Goal: Information Seeking & Learning: Learn about a topic

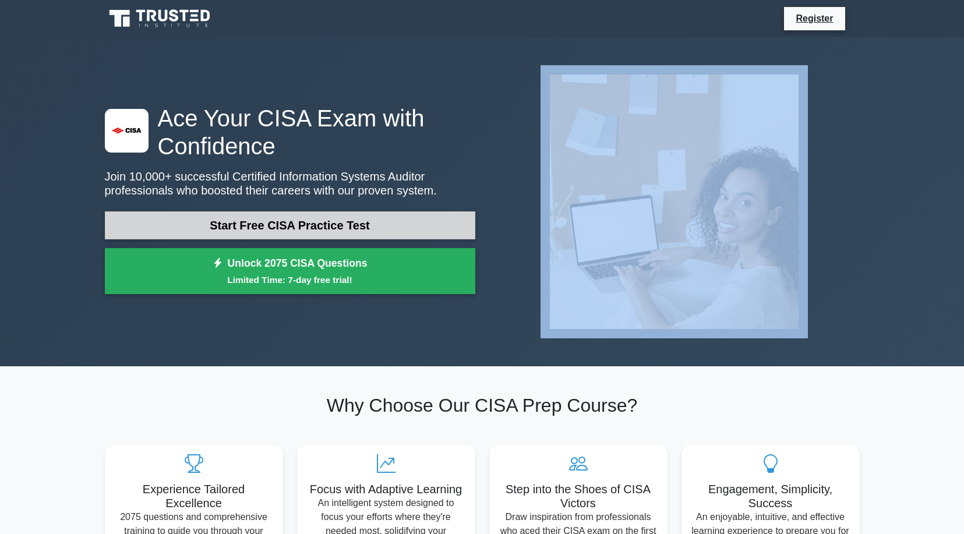
click at [358, 227] on link "Start Free CISA Practice Test" at bounding box center [290, 226] width 371 height 28
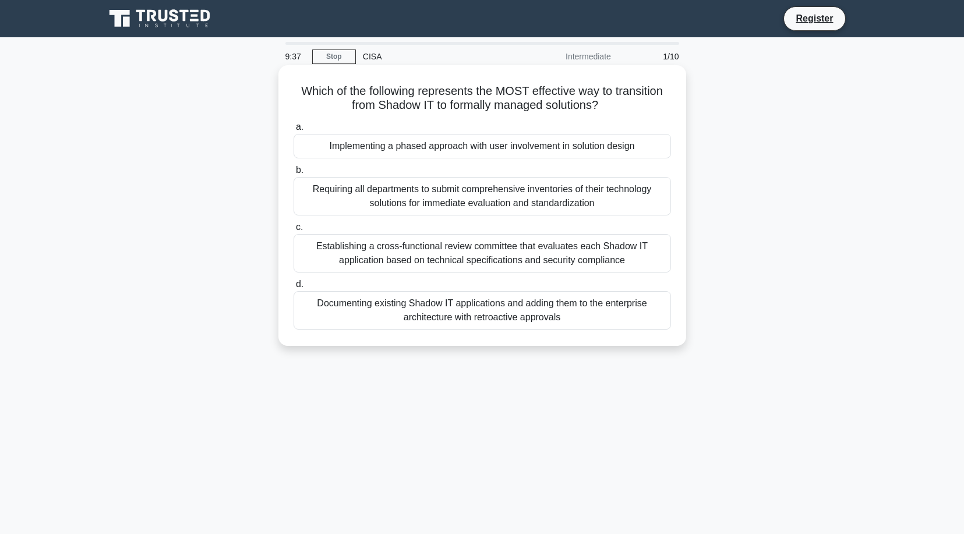
click at [517, 321] on div "Documenting existing Shadow IT applications and adding them to the enterprise a…" at bounding box center [483, 310] width 378 height 38
click at [294, 288] on input "d. Documenting existing Shadow IT applications and adding them to the enterpris…" at bounding box center [294, 285] width 0 height 8
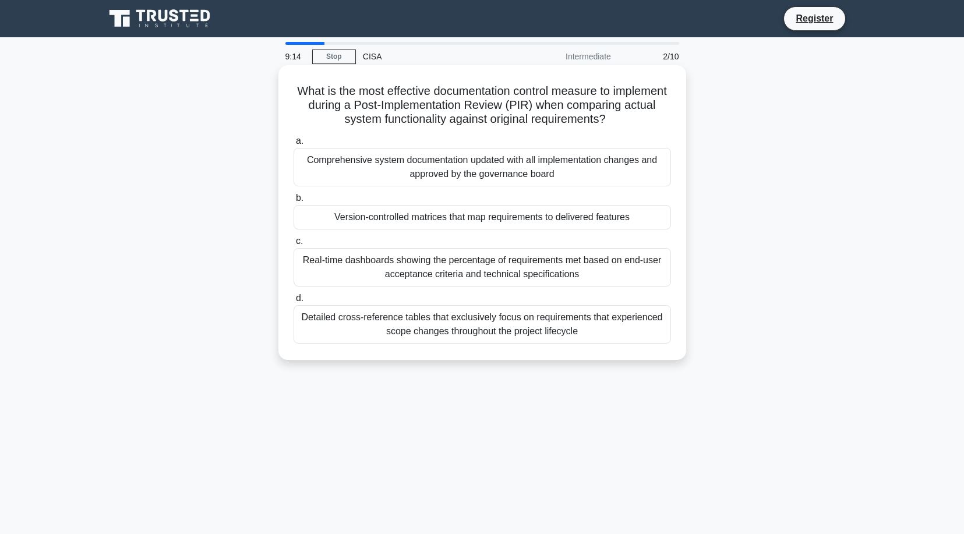
click at [613, 276] on div "Real-time dashboards showing the percentage of requirements met based on end-us…" at bounding box center [483, 267] width 378 height 38
click at [294, 245] on input "c. Real-time dashboards showing the percentage of requirements met based on end…" at bounding box center [294, 242] width 0 height 8
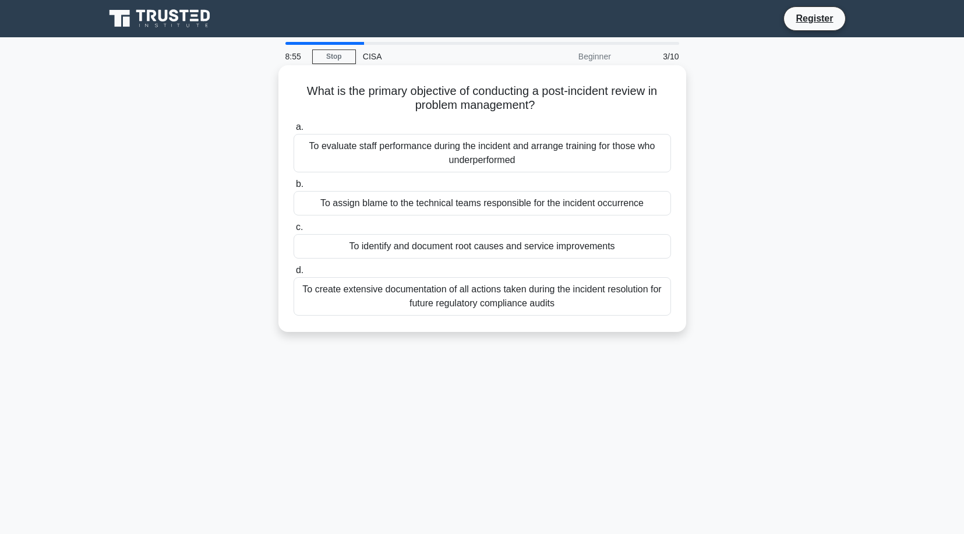
click at [627, 249] on div "To identify and document root causes and service improvements" at bounding box center [483, 246] width 378 height 24
click at [294, 231] on input "c. To identify and document root causes and service improvements" at bounding box center [294, 228] width 0 height 8
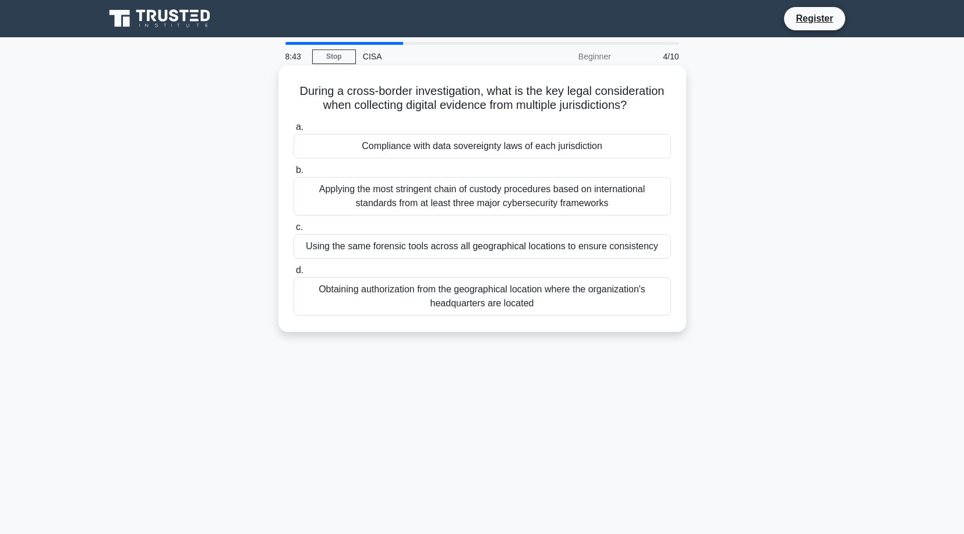
click at [626, 147] on div "Compliance with data sovereignty laws of each jurisdiction" at bounding box center [483, 146] width 378 height 24
click at [294, 131] on input "a. Compliance with data sovereignty laws of each jurisdiction" at bounding box center [294, 128] width 0 height 8
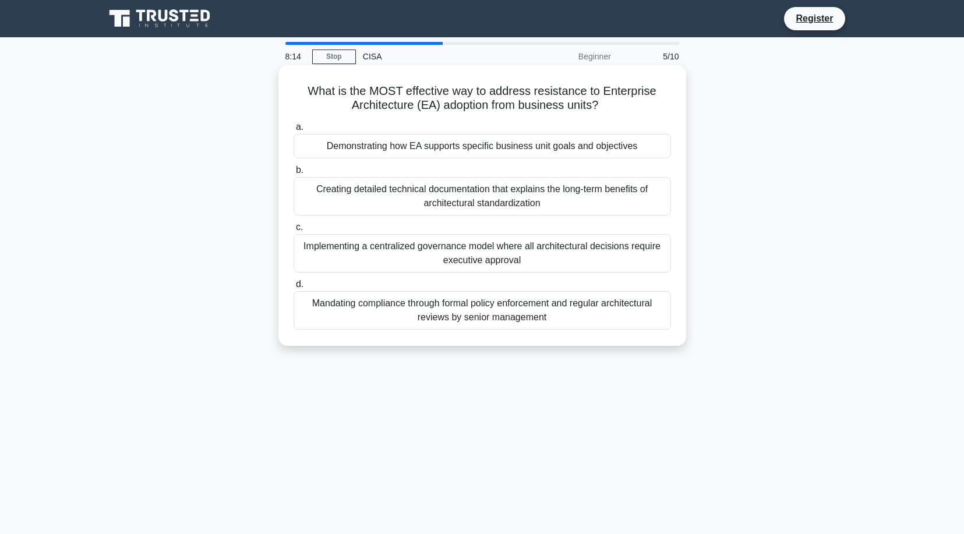
click at [610, 311] on div "Mandating compliance through formal policy enforcement and regular architectura…" at bounding box center [483, 310] width 378 height 38
click at [294, 288] on input "d. Mandating compliance through formal policy enforcement and regular architect…" at bounding box center [294, 285] width 0 height 8
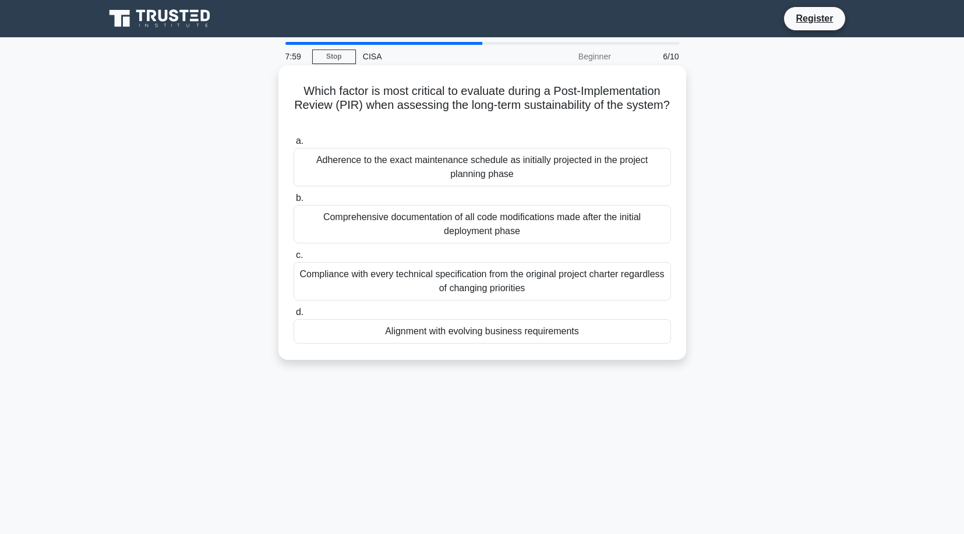
click at [580, 290] on div "Compliance with every technical specification from the original project charter…" at bounding box center [483, 281] width 378 height 38
click at [294, 259] on input "c. Compliance with every technical specification from the original project char…" at bounding box center [294, 256] width 0 height 8
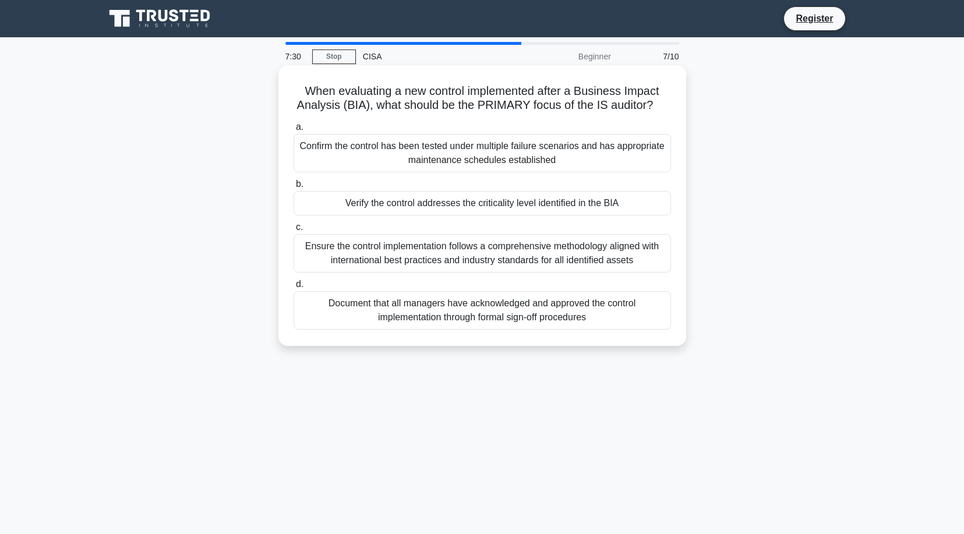
click at [545, 205] on div "Verify the control addresses the criticality level identified in the BIA" at bounding box center [483, 203] width 378 height 24
click at [294, 188] on input "b. Verify the control addresses the criticality level identified in the BIA" at bounding box center [294, 185] width 0 height 8
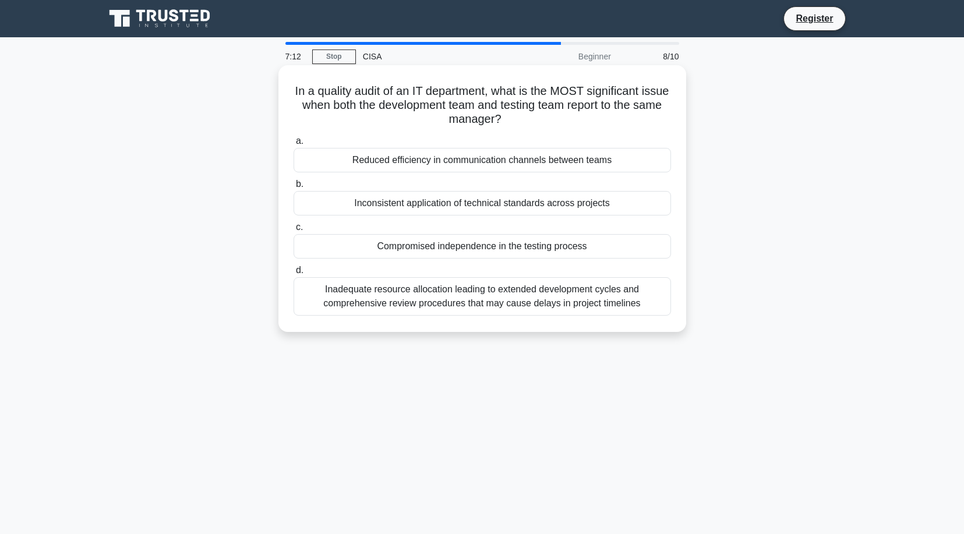
click at [594, 247] on div "Compromised independence in the testing process" at bounding box center [483, 246] width 378 height 24
click at [294, 231] on input "c. Compromised independence in the testing process" at bounding box center [294, 228] width 0 height 8
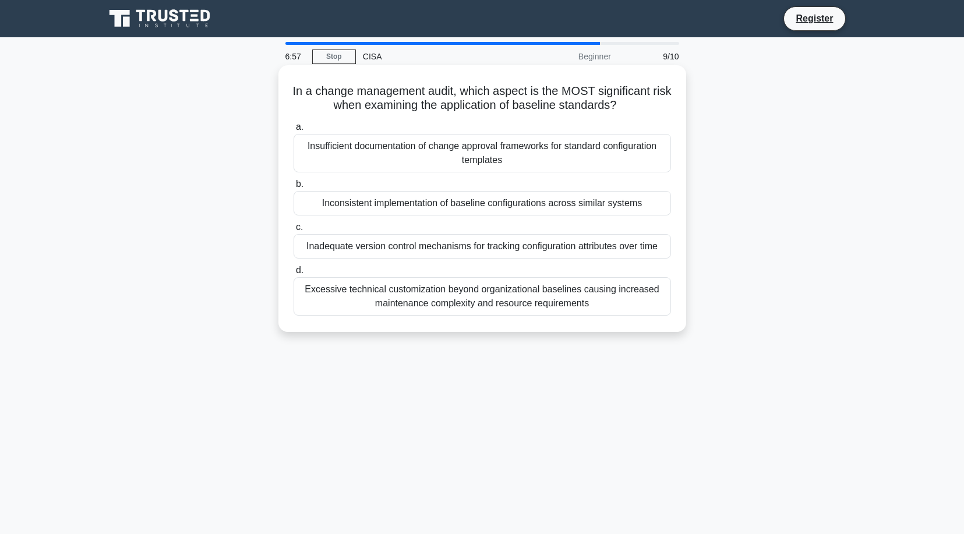
click at [554, 157] on div "Insufficient documentation of change approval frameworks for standard configura…" at bounding box center [483, 153] width 378 height 38
click at [294, 131] on input "a. Insufficient documentation of change approval frameworks for standard config…" at bounding box center [294, 128] width 0 height 8
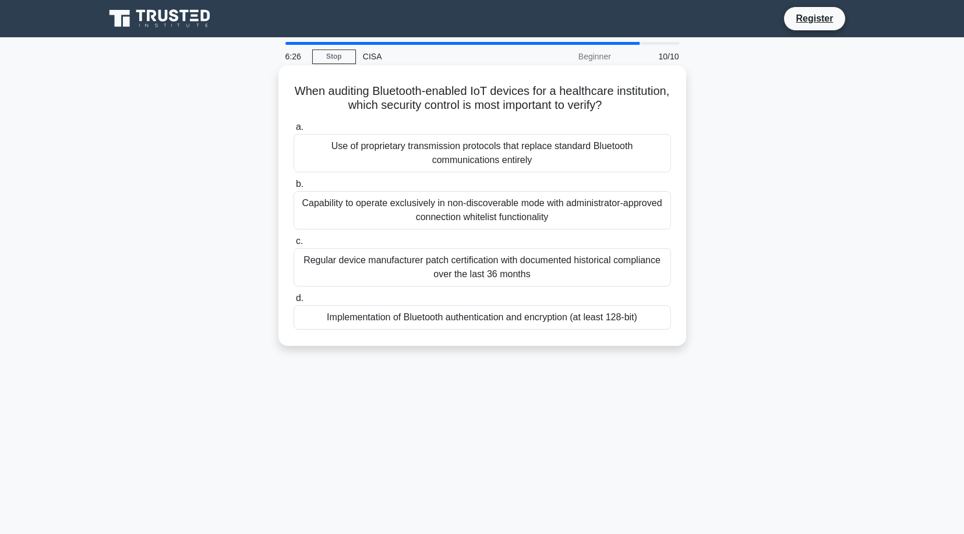
click at [544, 273] on div "Regular device manufacturer patch certification with documented historical comp…" at bounding box center [483, 267] width 378 height 38
click at [294, 245] on input "c. Regular device manufacturer patch certification with documented historical c…" at bounding box center [294, 242] width 0 height 8
